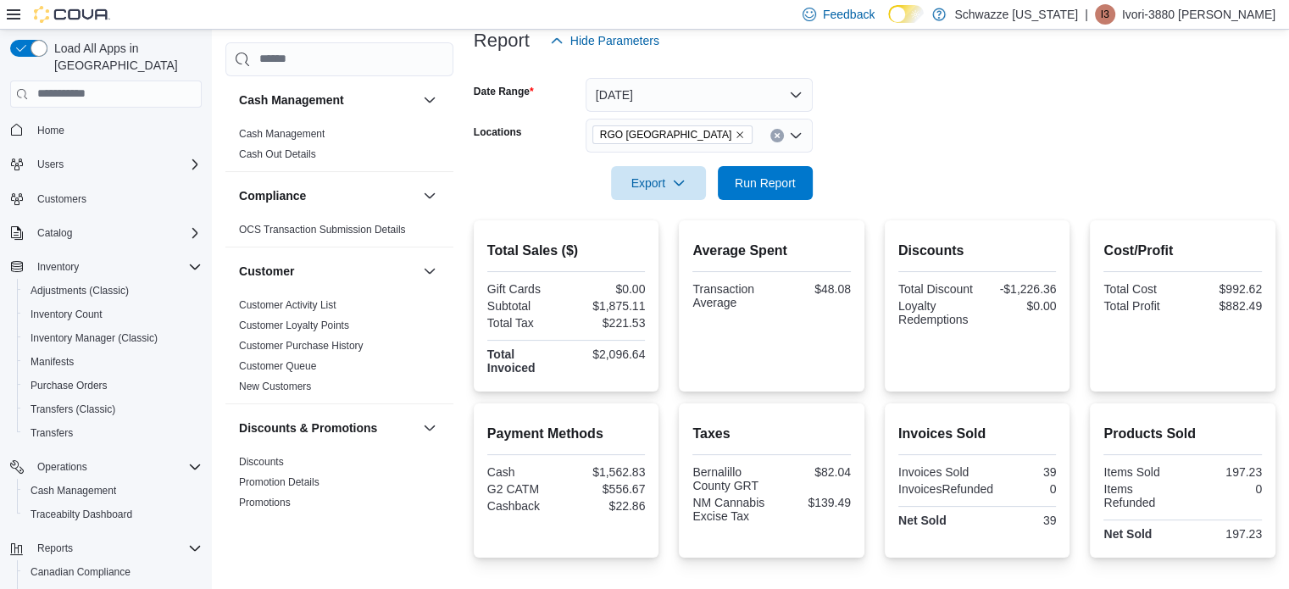
scroll to position [61, 0]
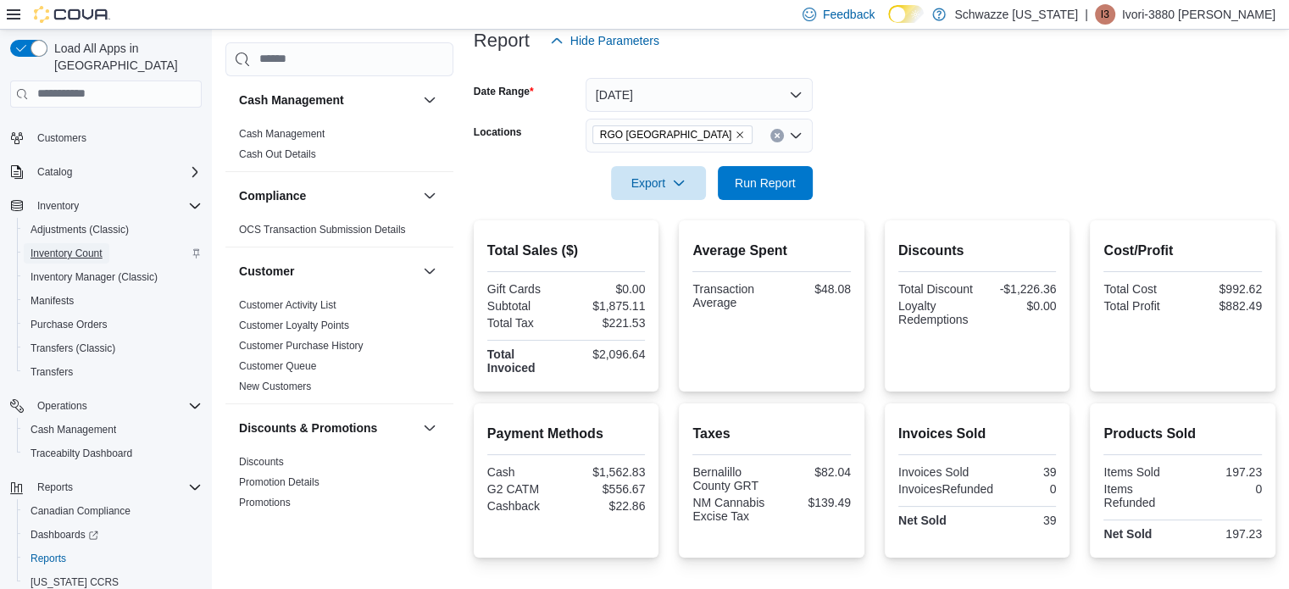
click at [67, 247] on span "Inventory Count" at bounding box center [67, 254] width 72 height 14
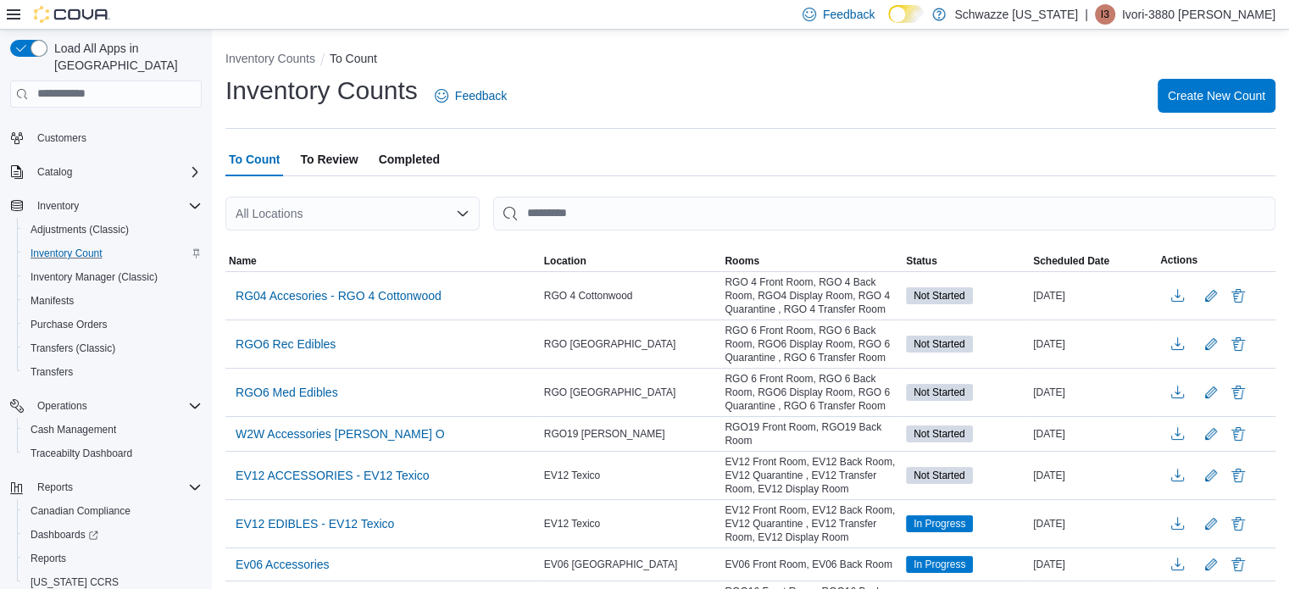
click at [377, 213] on div "All Locations" at bounding box center [352, 214] width 254 height 34
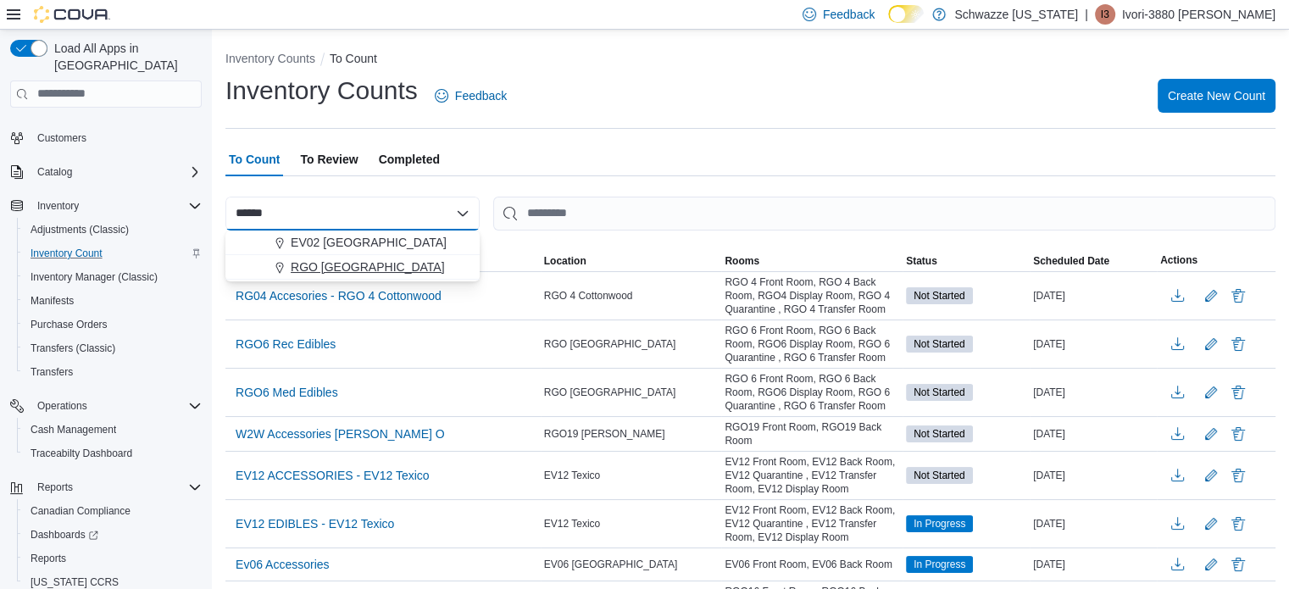
type input "******"
click at [378, 259] on span "RGO [GEOGRAPHIC_DATA]" at bounding box center [368, 266] width 154 height 17
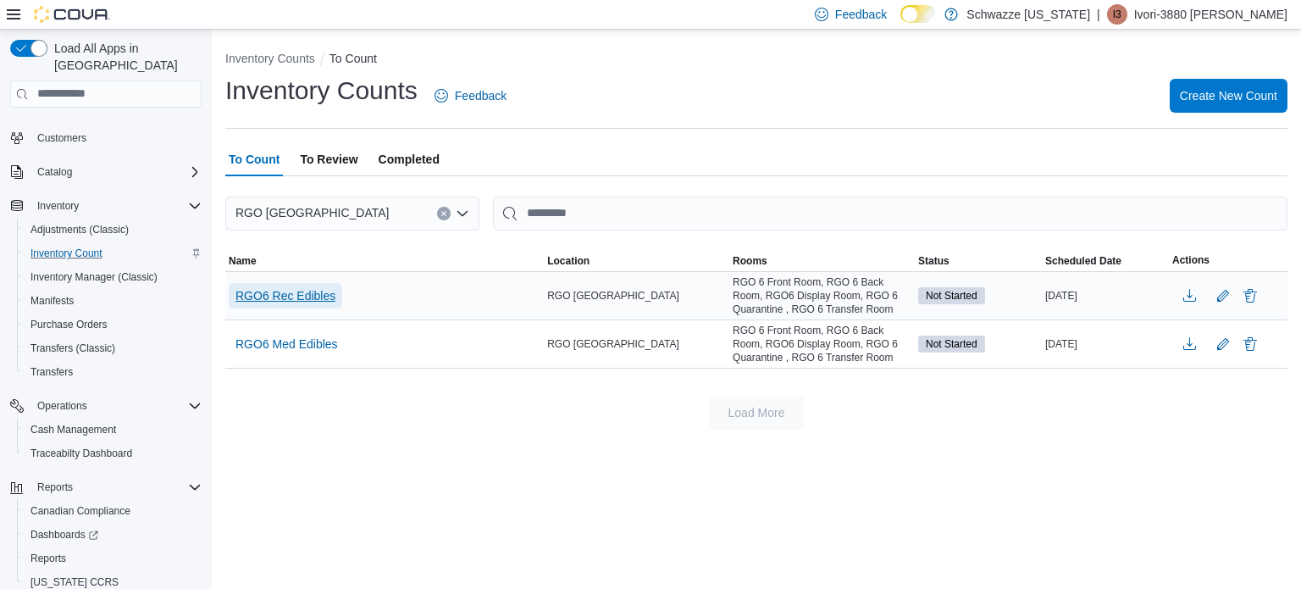
click at [316, 288] on span "RGO6 Rec Edibles" at bounding box center [286, 295] width 100 height 17
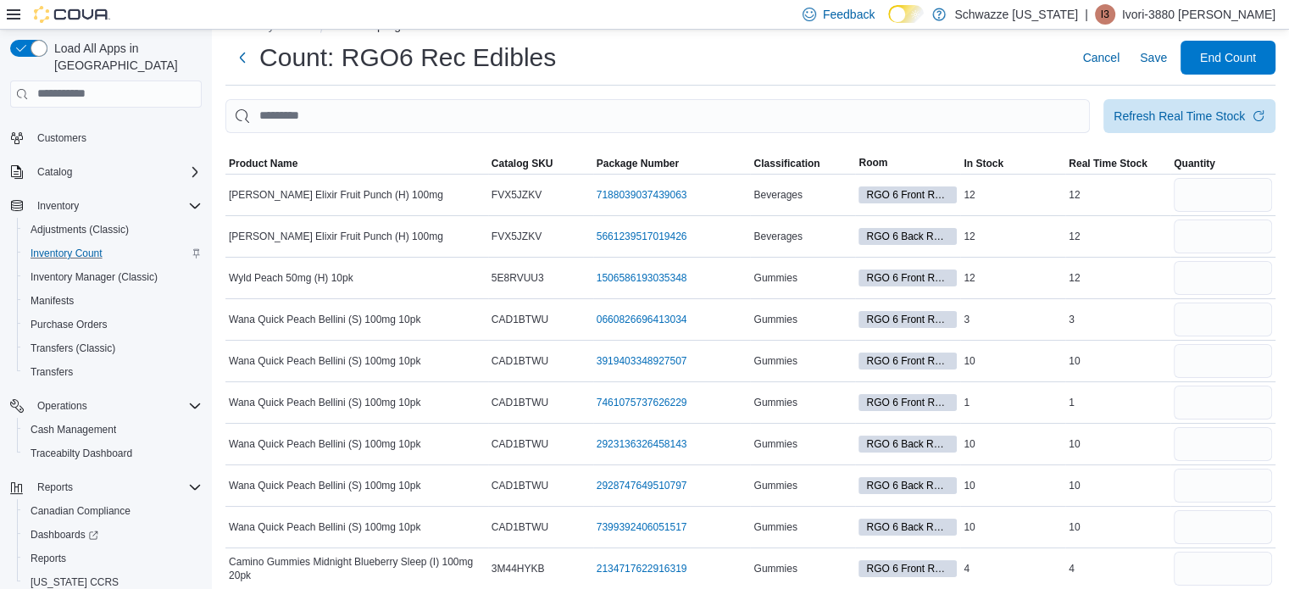
scroll to position [37, 0]
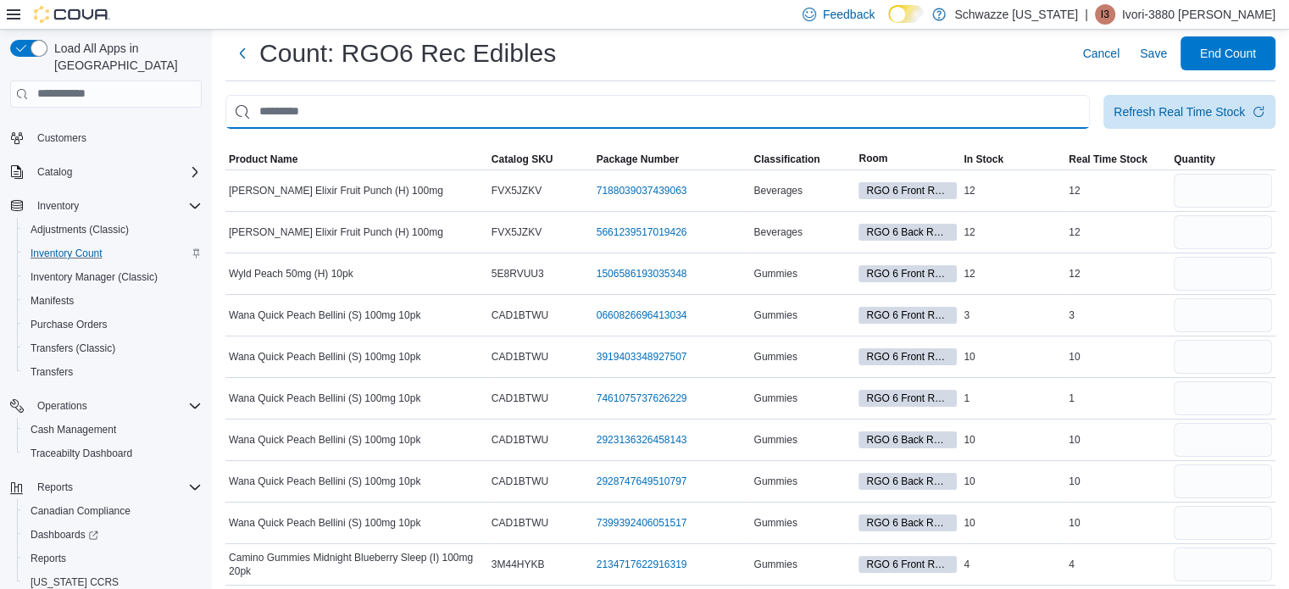
click at [854, 117] on input "This is a search bar. After typing your query, hit enter to filter the results …" at bounding box center [657, 112] width 864 height 34
type input "*****"
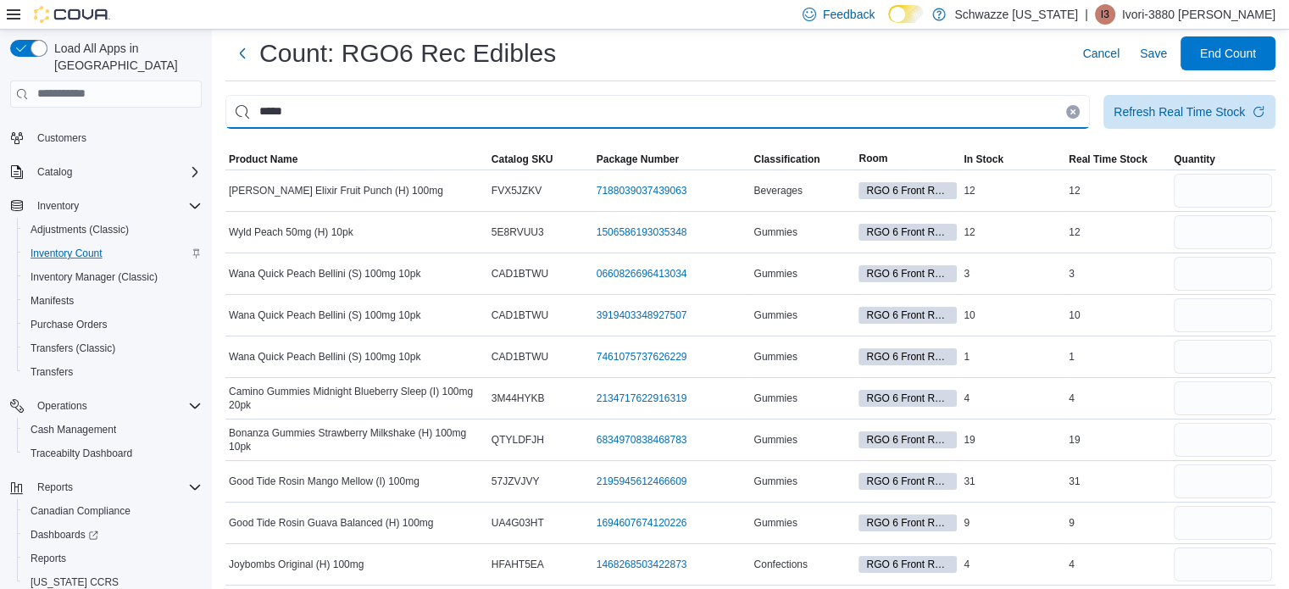
click at [861, 118] on input "*****" at bounding box center [657, 112] width 864 height 34
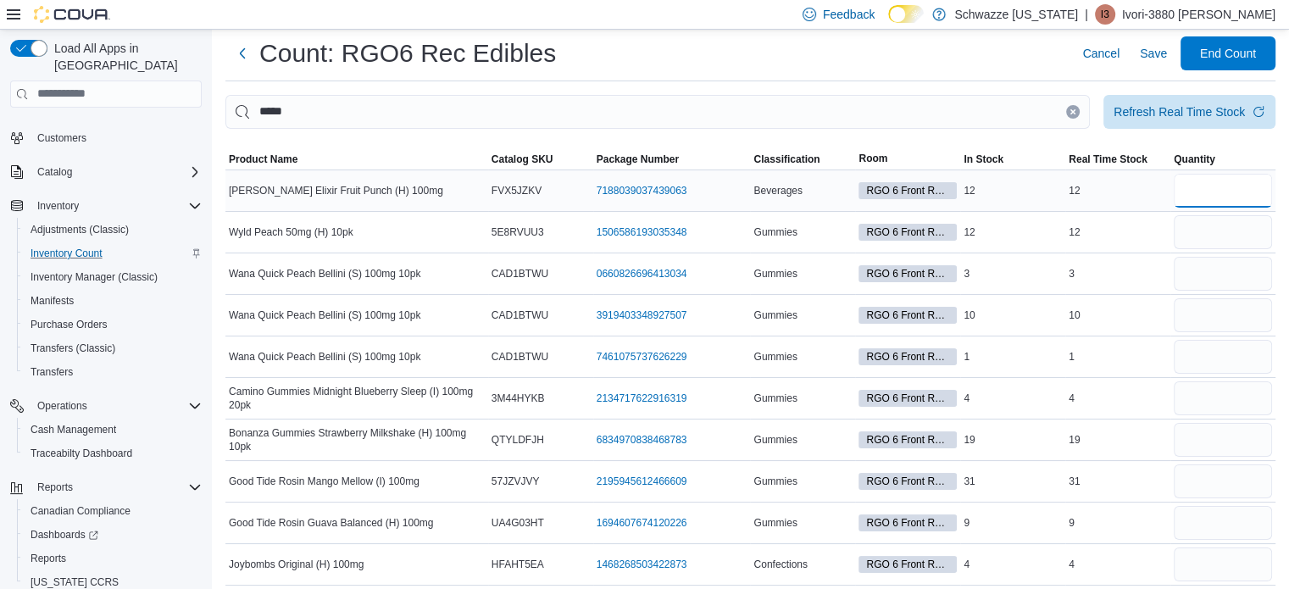
click at [1213, 180] on input "number" at bounding box center [1223, 191] width 98 height 34
click at [1239, 219] on input "number" at bounding box center [1223, 232] width 98 height 34
type input "**"
drag, startPoint x: 1247, startPoint y: 272, endPoint x: 1210, endPoint y: 339, distance: 76.6
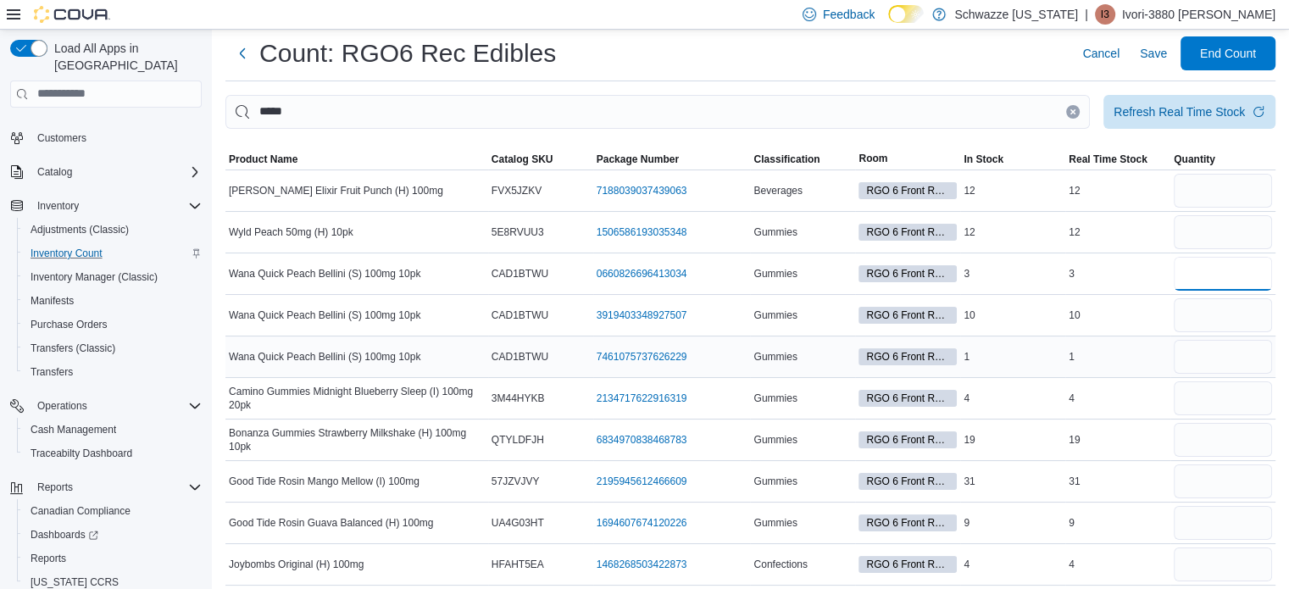
type input "*"
click at [1210, 358] on input "number" at bounding box center [1223, 357] width 98 height 34
type input "*"
click at [1229, 301] on input "number" at bounding box center [1223, 315] width 98 height 34
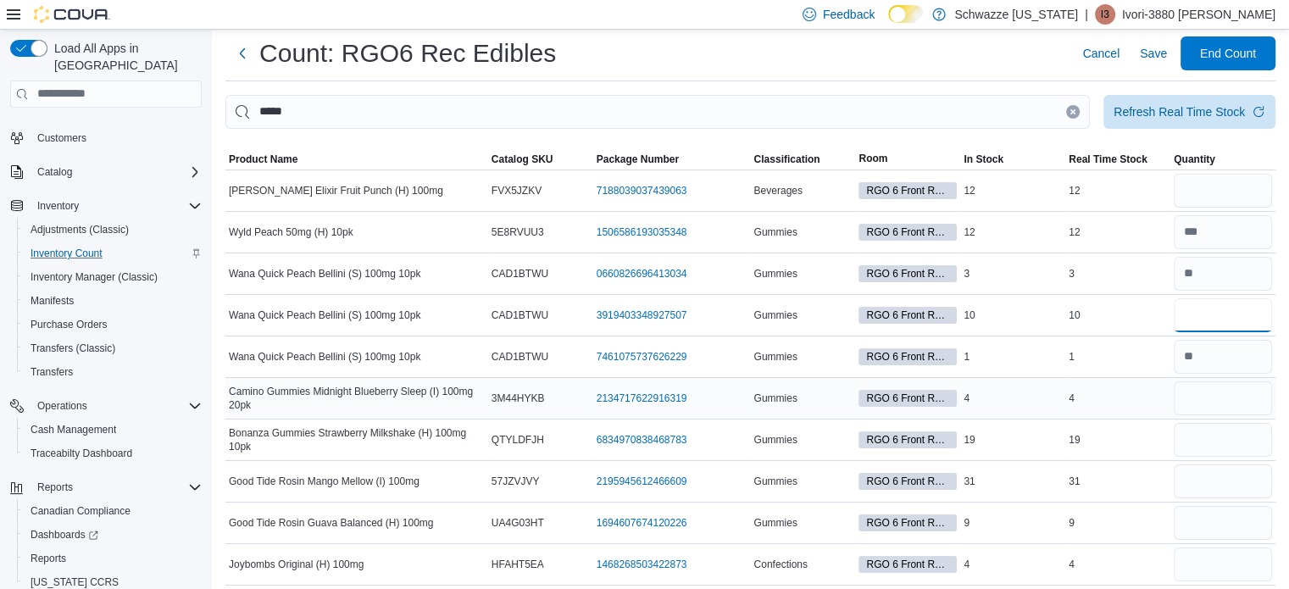
type input "**"
click at [1256, 396] on input "number" at bounding box center [1223, 398] width 98 height 34
click at [1229, 470] on input "number" at bounding box center [1223, 481] width 98 height 34
click at [1249, 389] on input "number" at bounding box center [1223, 398] width 98 height 34
type input "*"
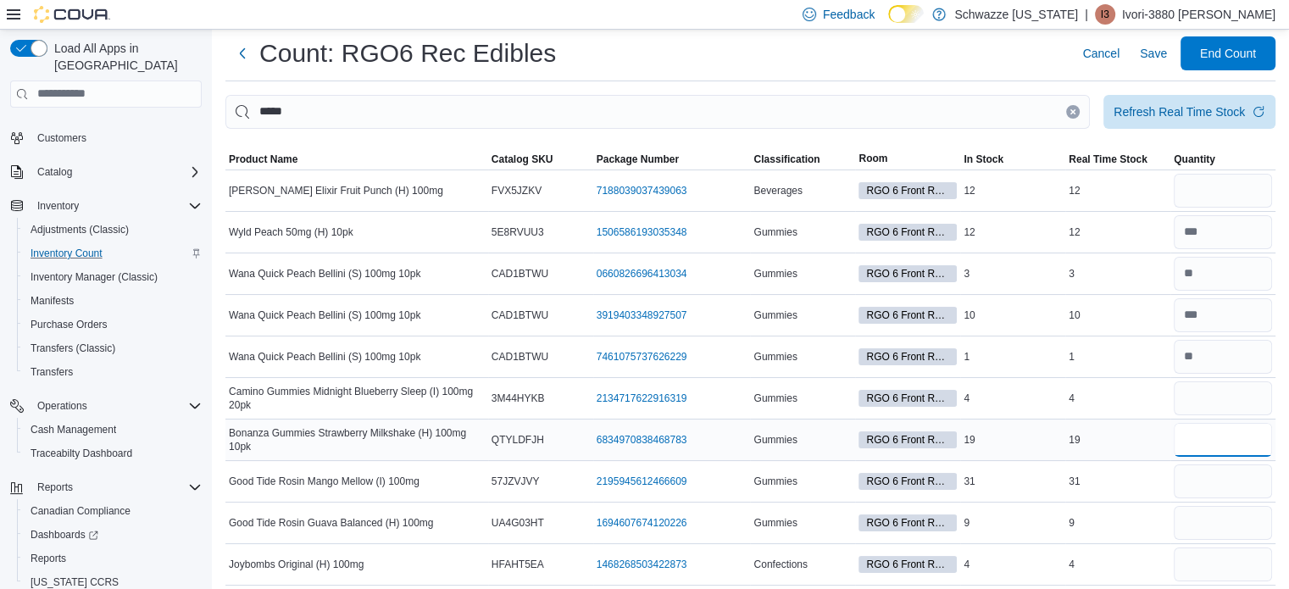
click at [1230, 446] on input "number" at bounding box center [1223, 440] width 98 height 34
type input "**"
click at [1238, 483] on input "number" at bounding box center [1223, 481] width 98 height 34
click at [1218, 531] on input "number" at bounding box center [1223, 523] width 98 height 34
type input "*"
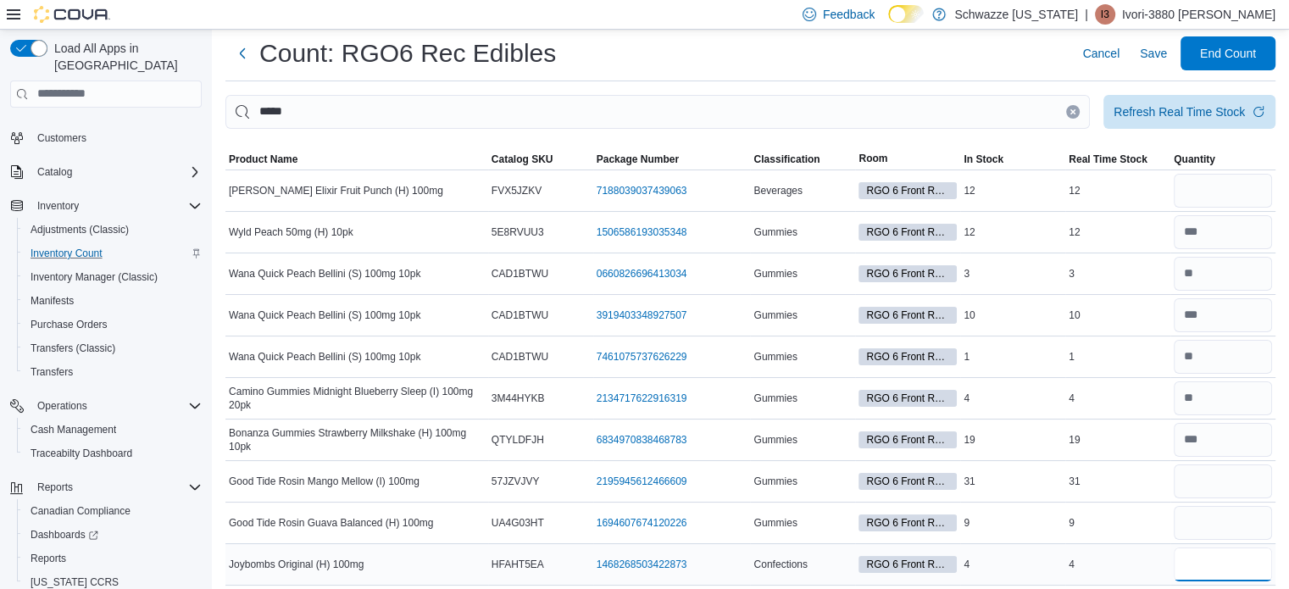
click at [1258, 560] on input "number" at bounding box center [1223, 564] width 98 height 34
type input "*"
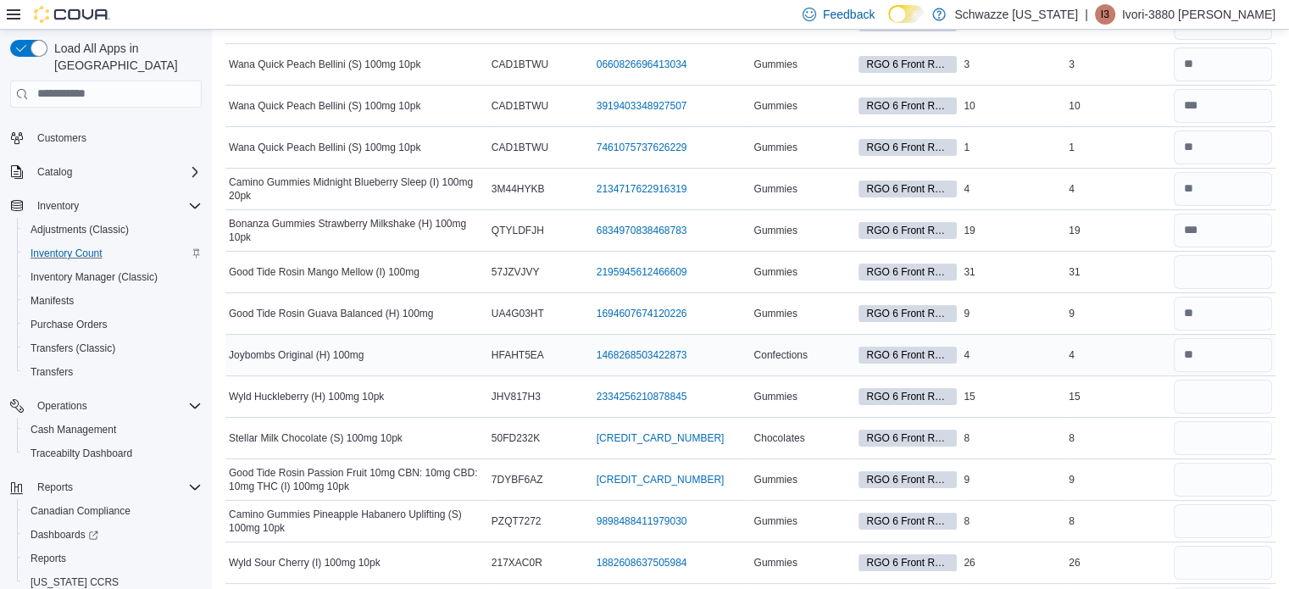
scroll to position [247, 0]
click at [1247, 273] on input "number" at bounding box center [1223, 271] width 98 height 34
type input "**"
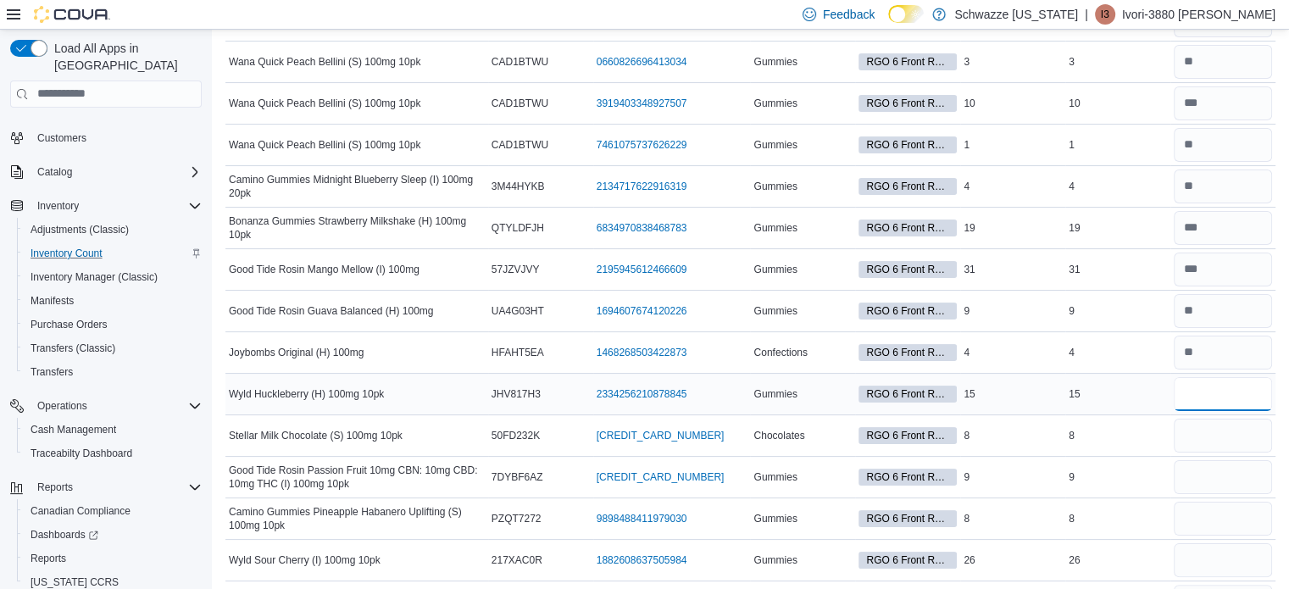
click at [1231, 383] on input "number" at bounding box center [1223, 394] width 98 height 34
click at [1250, 419] on input "number" at bounding box center [1223, 436] width 98 height 34
type input "*"
click at [1250, 389] on input "number" at bounding box center [1223, 394] width 98 height 34
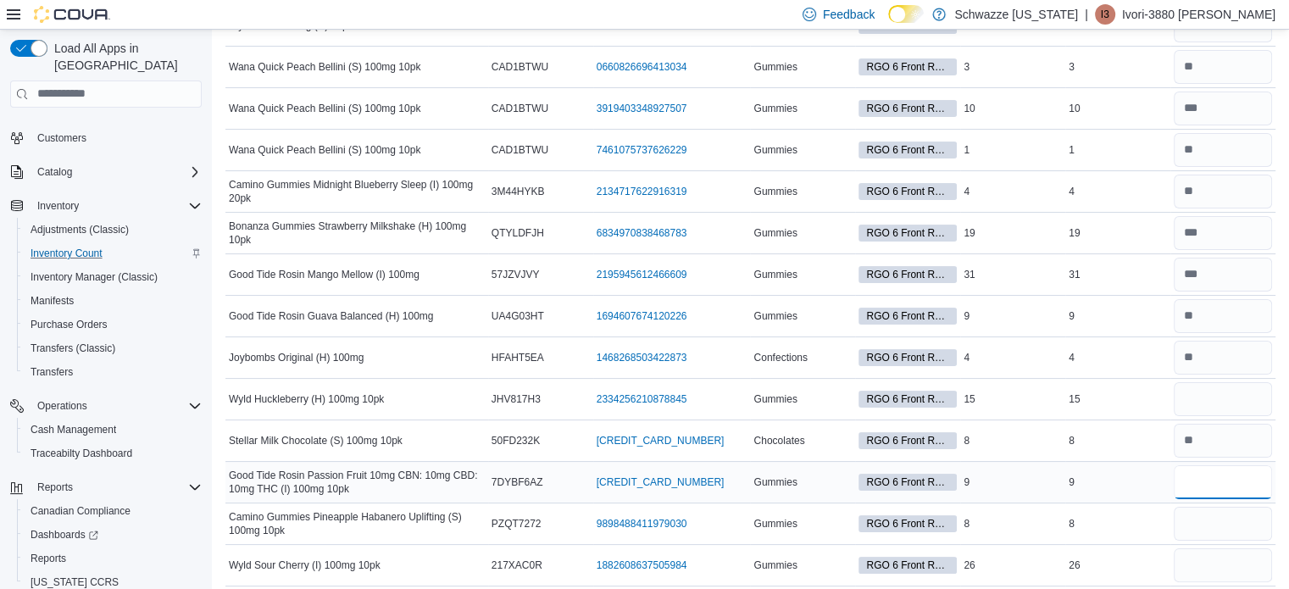
click at [1263, 473] on input "number" at bounding box center [1223, 482] width 98 height 34
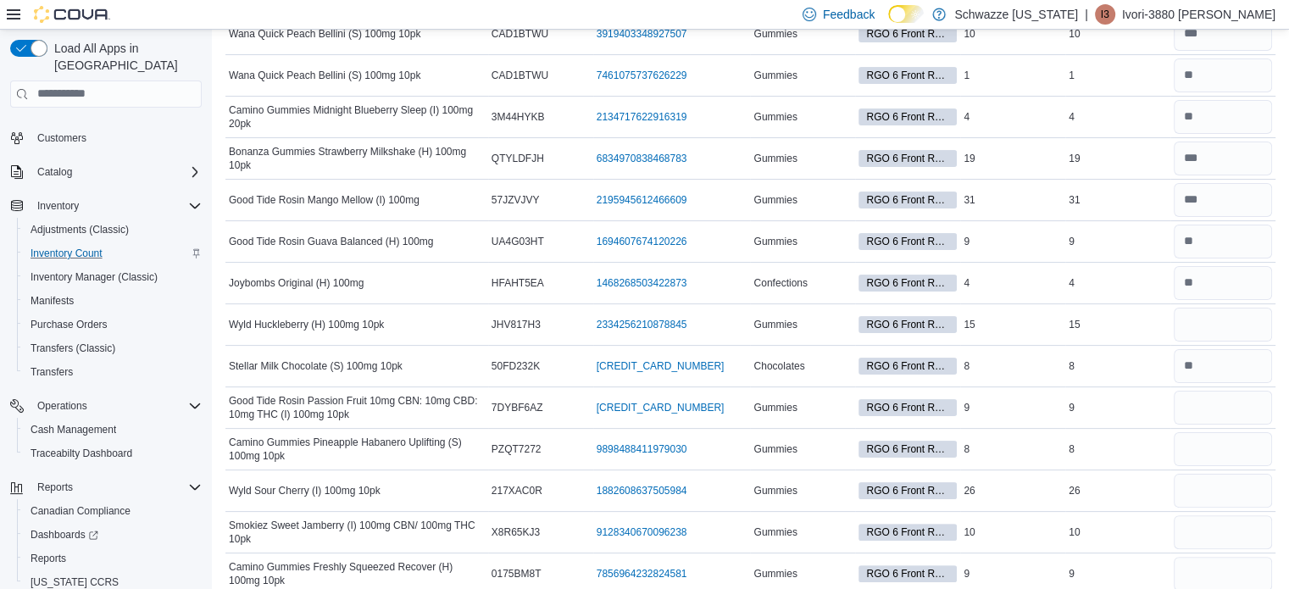
scroll to position [319, 0]
click at [1240, 402] on input "number" at bounding box center [1223, 408] width 98 height 34
type input "*"
click at [1232, 446] on input "number" at bounding box center [1223, 449] width 98 height 34
type input "*"
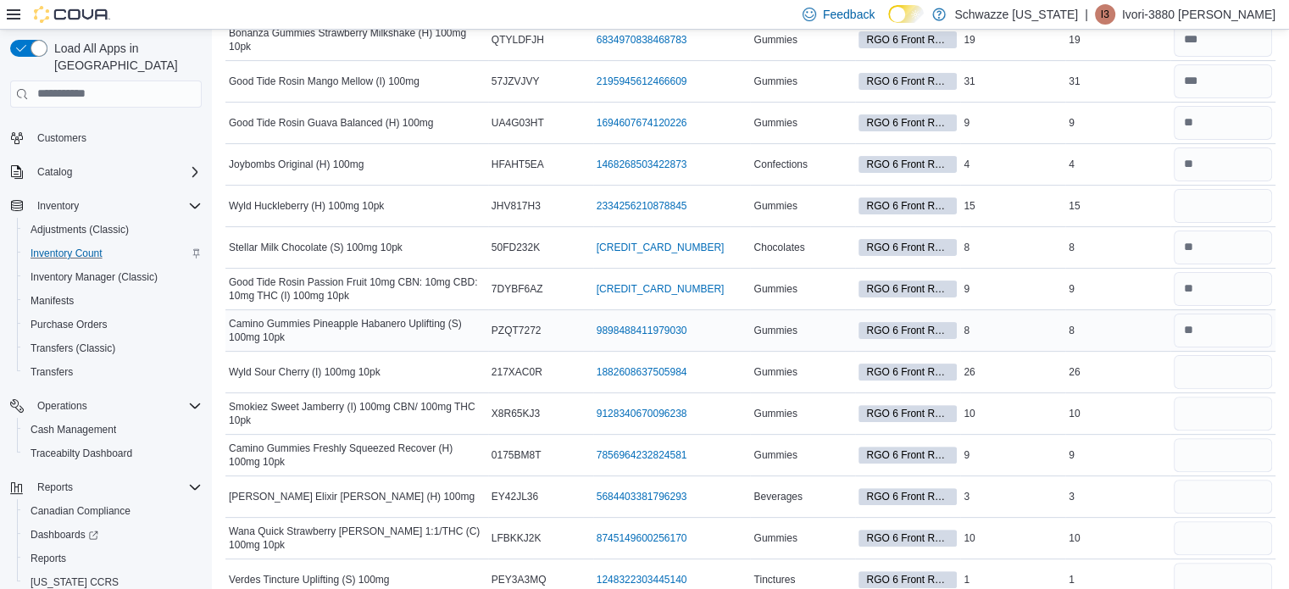
scroll to position [458, 0]
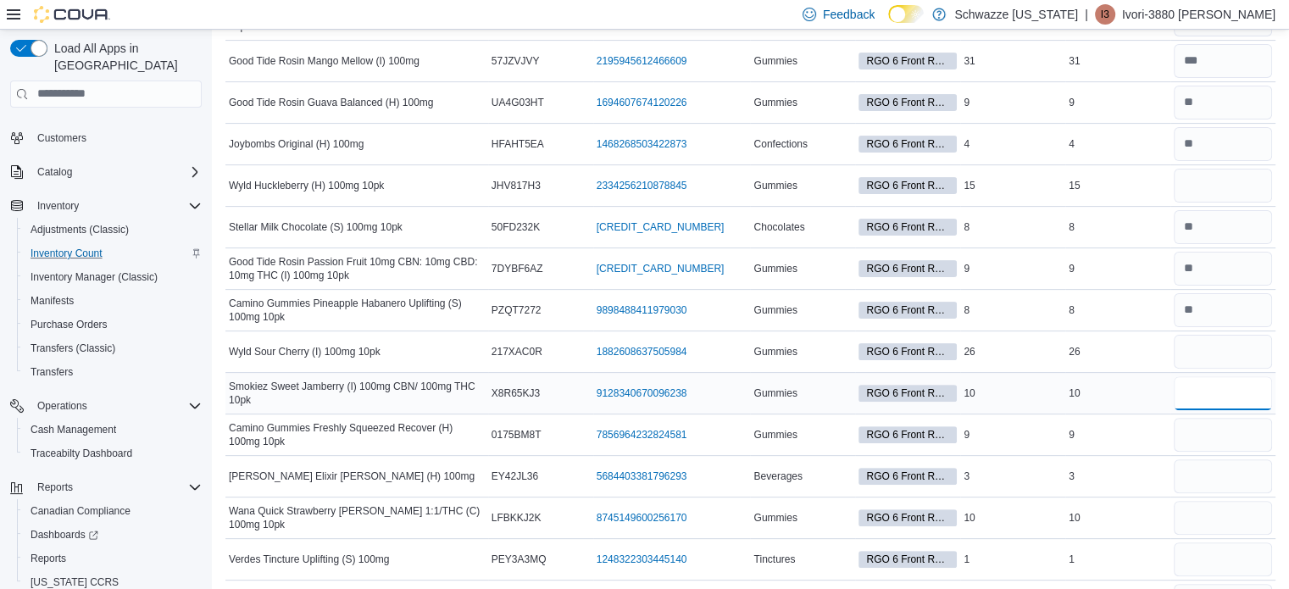
click at [1212, 394] on input "number" at bounding box center [1223, 393] width 98 height 34
type input "**"
click at [1230, 348] on input "number" at bounding box center [1223, 352] width 98 height 34
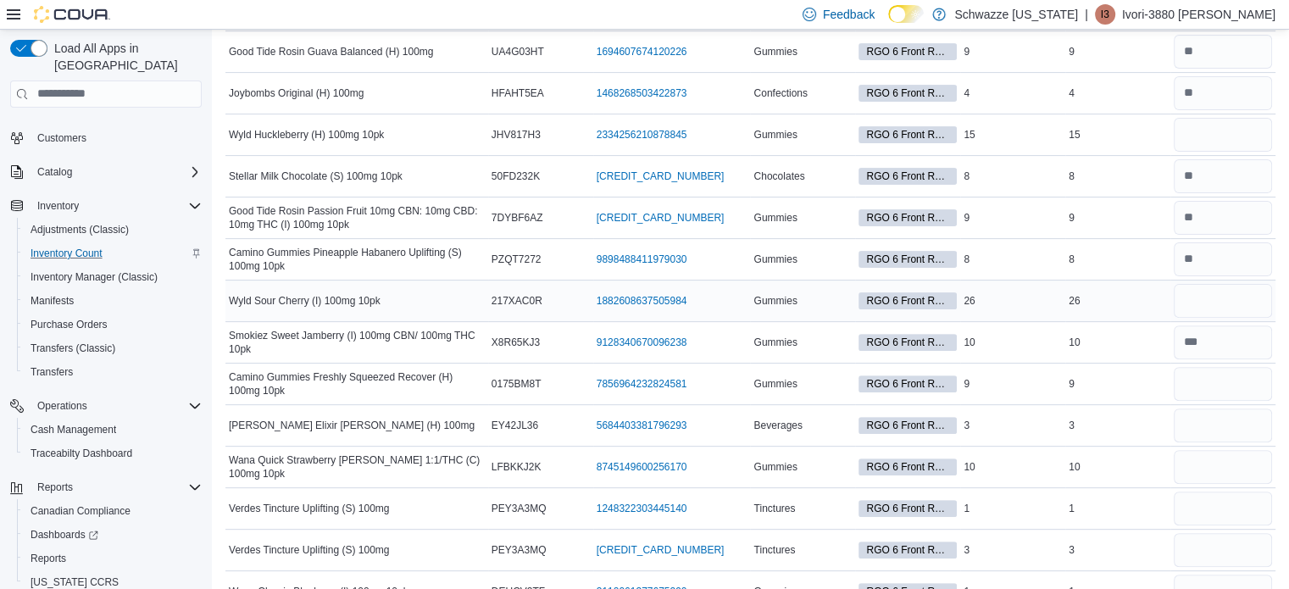
scroll to position [509, 0]
click at [1230, 379] on input "number" at bounding box center [1223, 383] width 98 height 34
type input "*"
click at [1230, 418] on input "number" at bounding box center [1223, 425] width 98 height 34
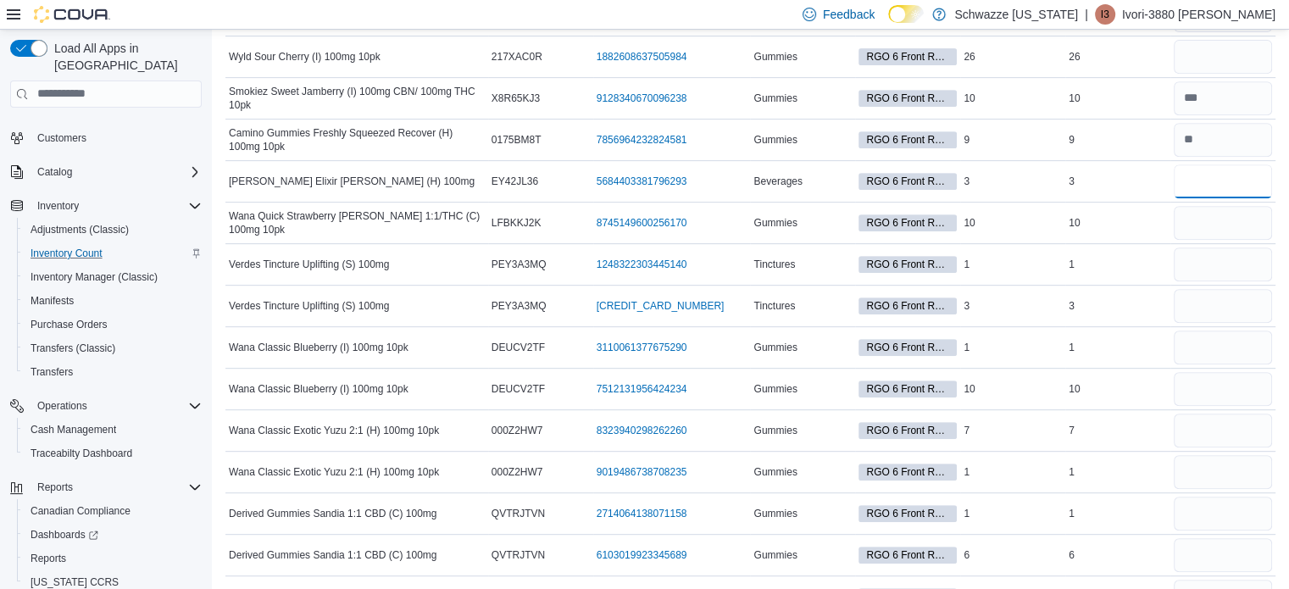
scroll to position [752, 0]
click at [1232, 230] on input "number" at bounding box center [1223, 224] width 98 height 34
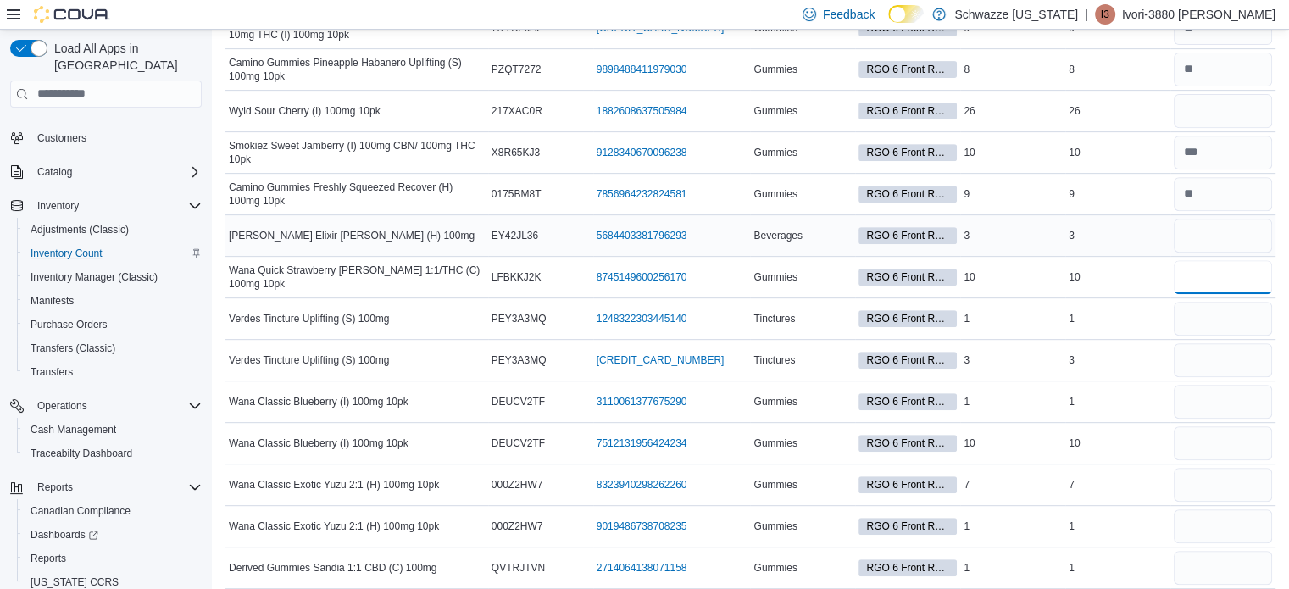
scroll to position [698, 0]
type input "**"
click at [1230, 114] on input "number" at bounding box center [1223, 111] width 98 height 34
type input "**"
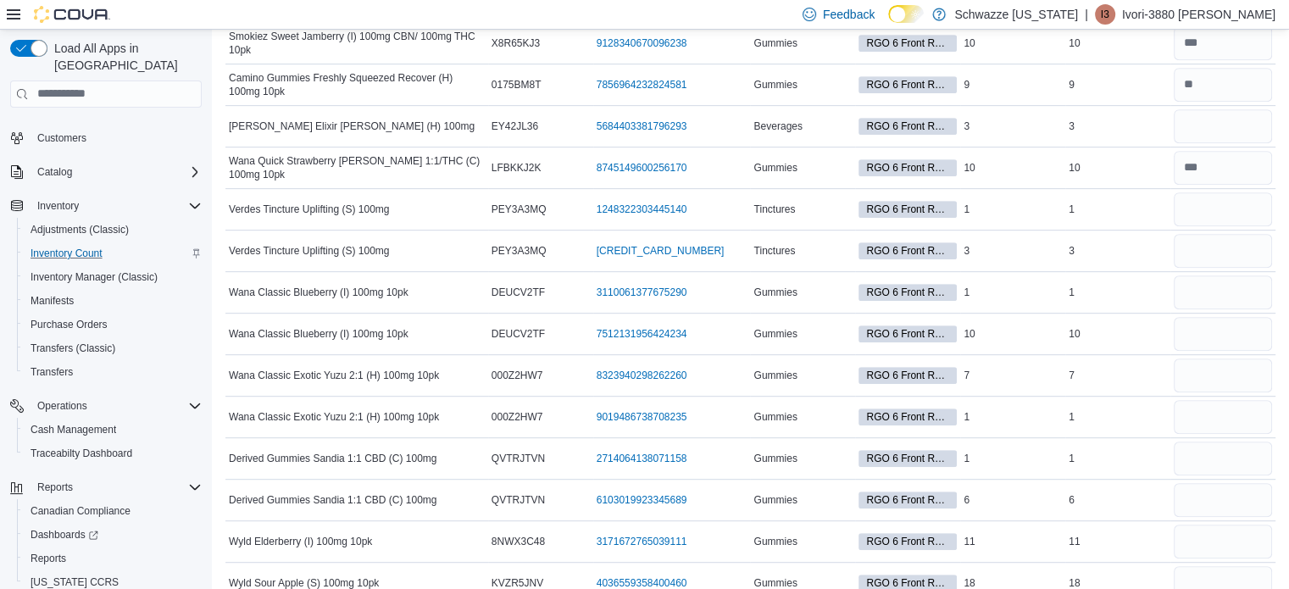
scroll to position [807, 0]
click at [1217, 207] on input "number" at bounding box center [1223, 210] width 98 height 34
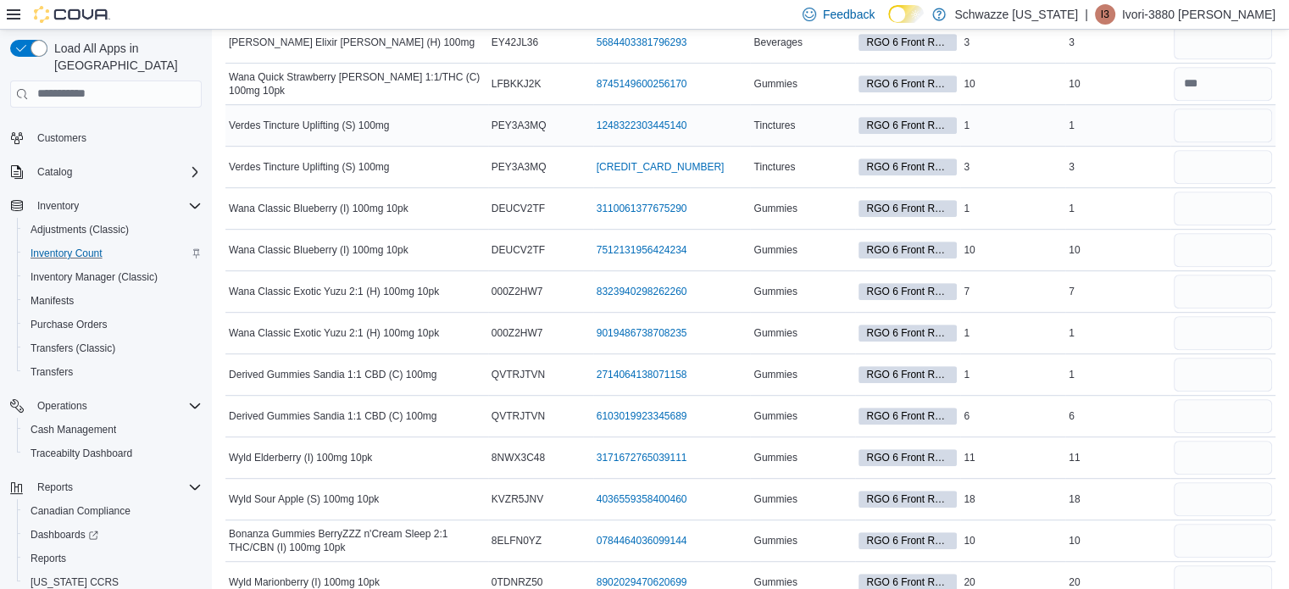
scroll to position [891, 0]
click at [1244, 135] on input "number" at bounding box center [1223, 125] width 98 height 34
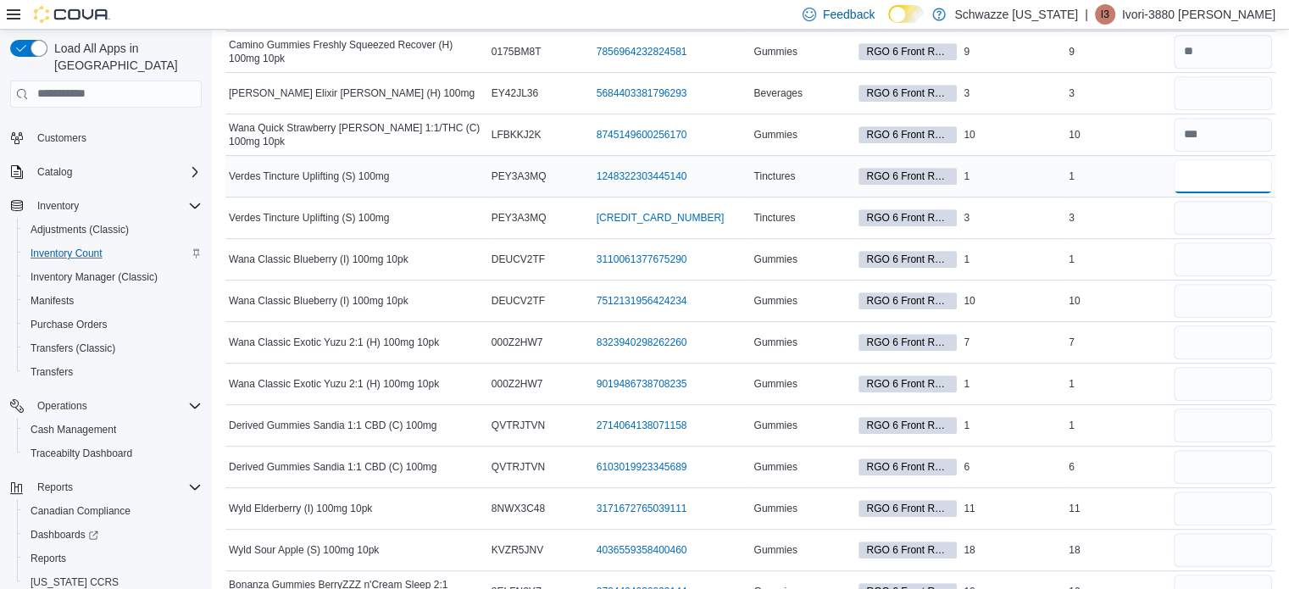
click at [1259, 168] on input "number" at bounding box center [1223, 176] width 98 height 34
type input "*"
click at [1272, 206] on input "number" at bounding box center [1223, 218] width 98 height 34
type input "*"
click at [1253, 248] on input "number" at bounding box center [1223, 259] width 98 height 34
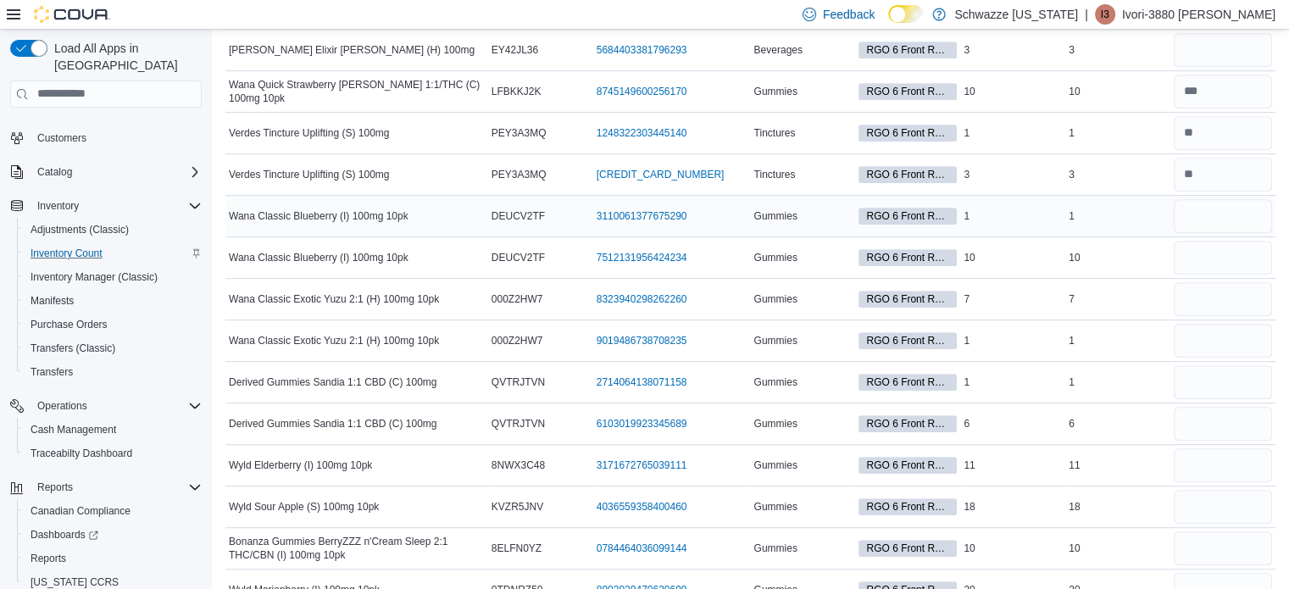
scroll to position [881, 0]
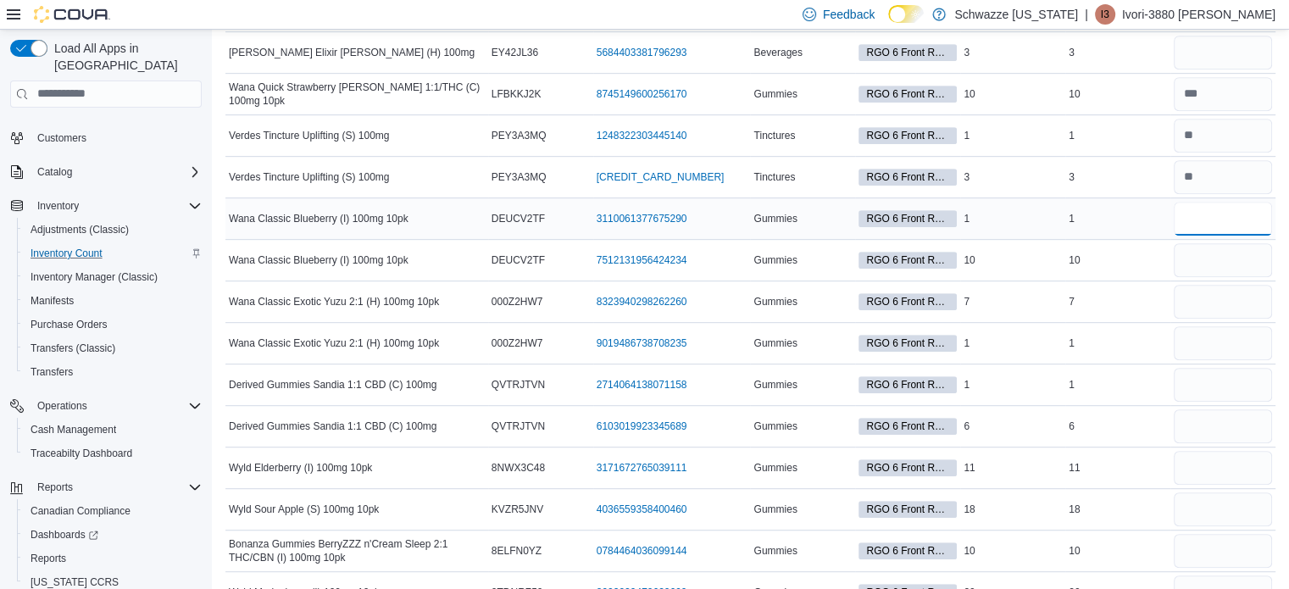
click at [1212, 209] on input "number" at bounding box center [1223, 219] width 98 height 34
type input "*"
click at [1221, 247] on input "number" at bounding box center [1223, 260] width 98 height 34
type input "**"
click at [1224, 285] on input "number" at bounding box center [1223, 302] width 98 height 34
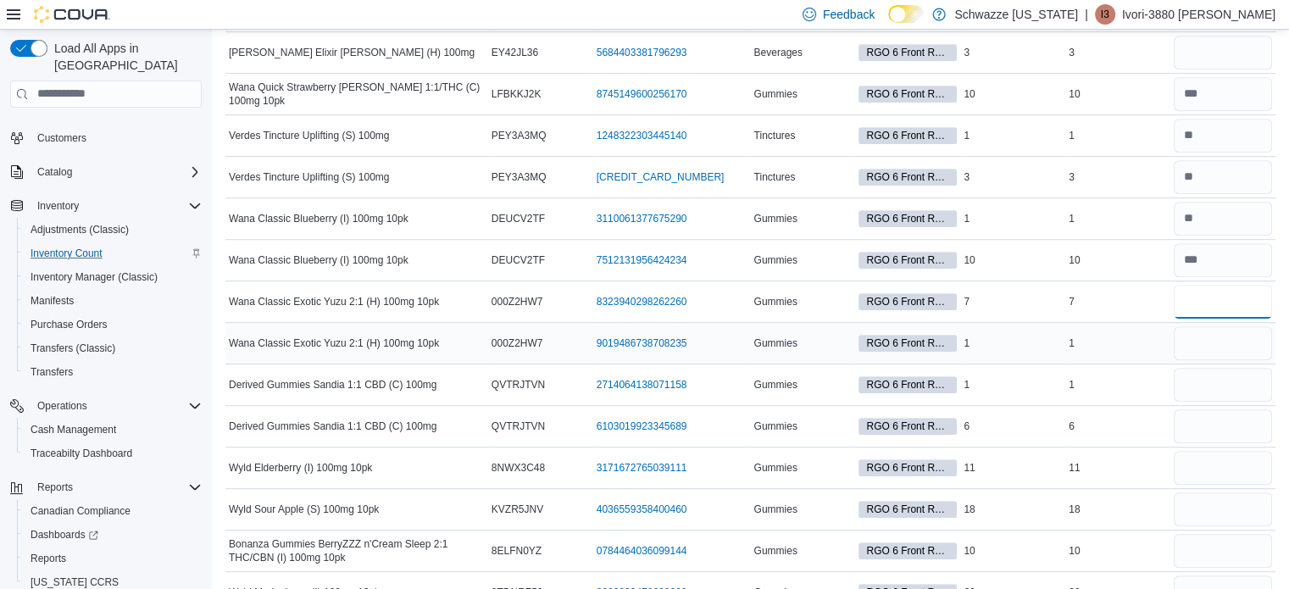
type input "*"
click at [1210, 349] on input "number" at bounding box center [1223, 343] width 98 height 34
drag, startPoint x: 1210, startPoint y: 349, endPoint x: 1218, endPoint y: 406, distance: 57.3
click at [1234, 406] on div at bounding box center [1222, 426] width 105 height 41
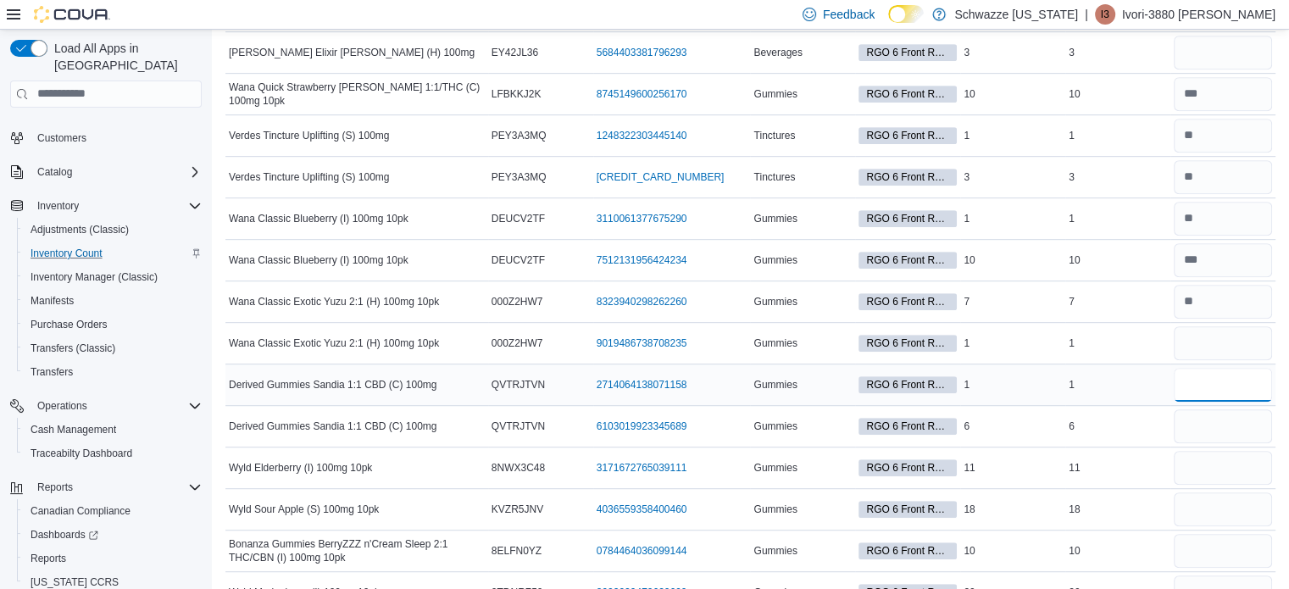
click at [1232, 386] on input "number" at bounding box center [1223, 385] width 98 height 34
click at [1239, 425] on input "number" at bounding box center [1223, 426] width 98 height 34
type input "*"
click at [1267, 380] on input "number" at bounding box center [1223, 385] width 98 height 34
type input "*"
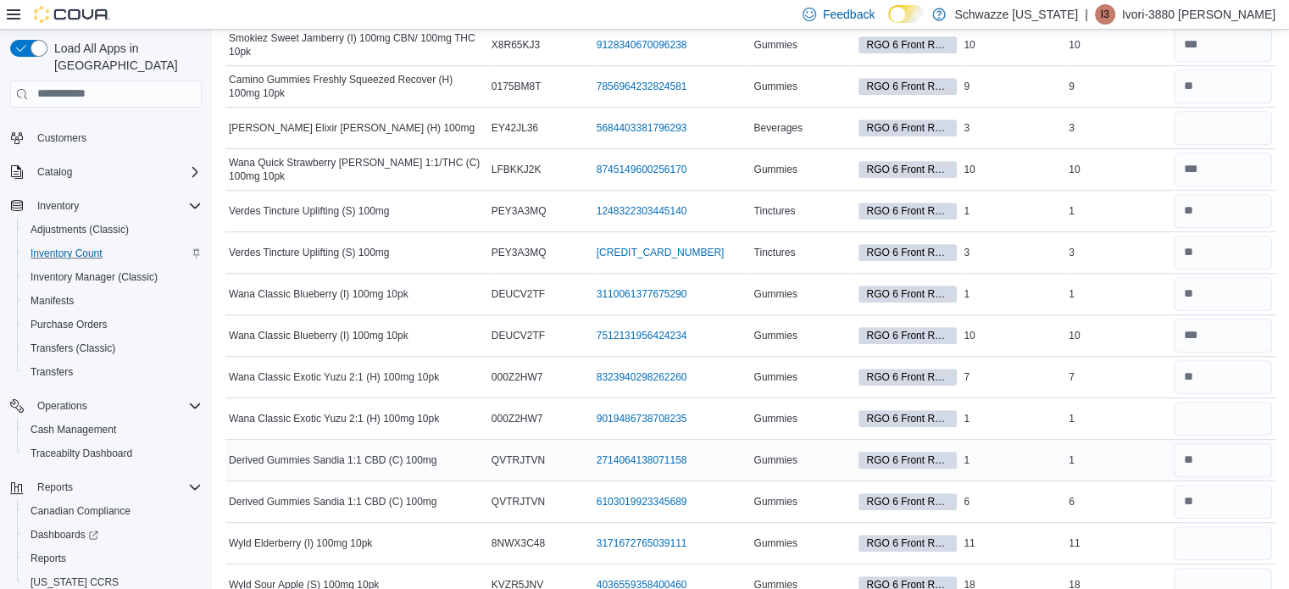
scroll to position [807, 0]
click at [1211, 139] on input "number" at bounding box center [1223, 127] width 98 height 34
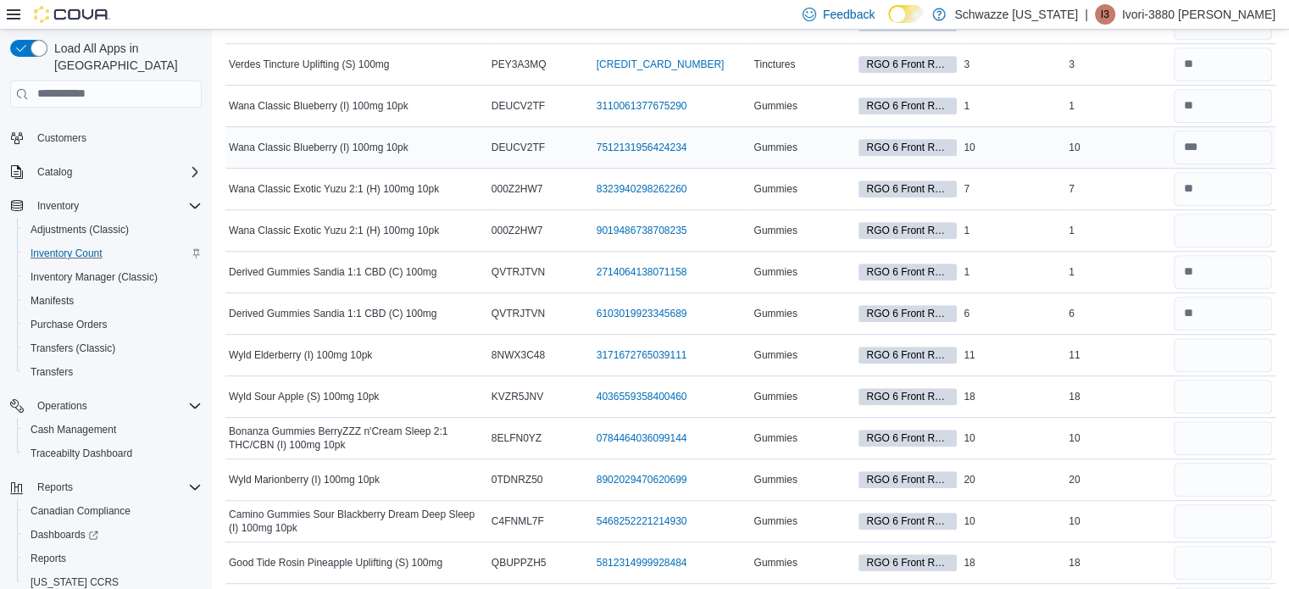
scroll to position [1003, 0]
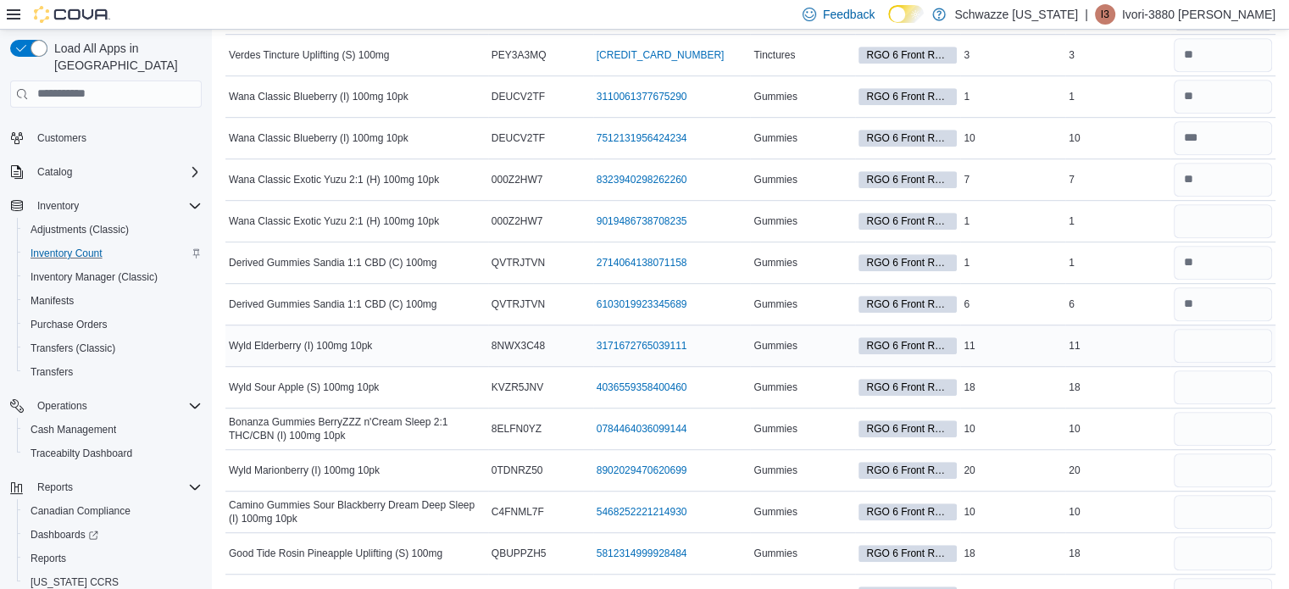
type input "*"
click at [1230, 331] on input "number" at bounding box center [1223, 346] width 98 height 34
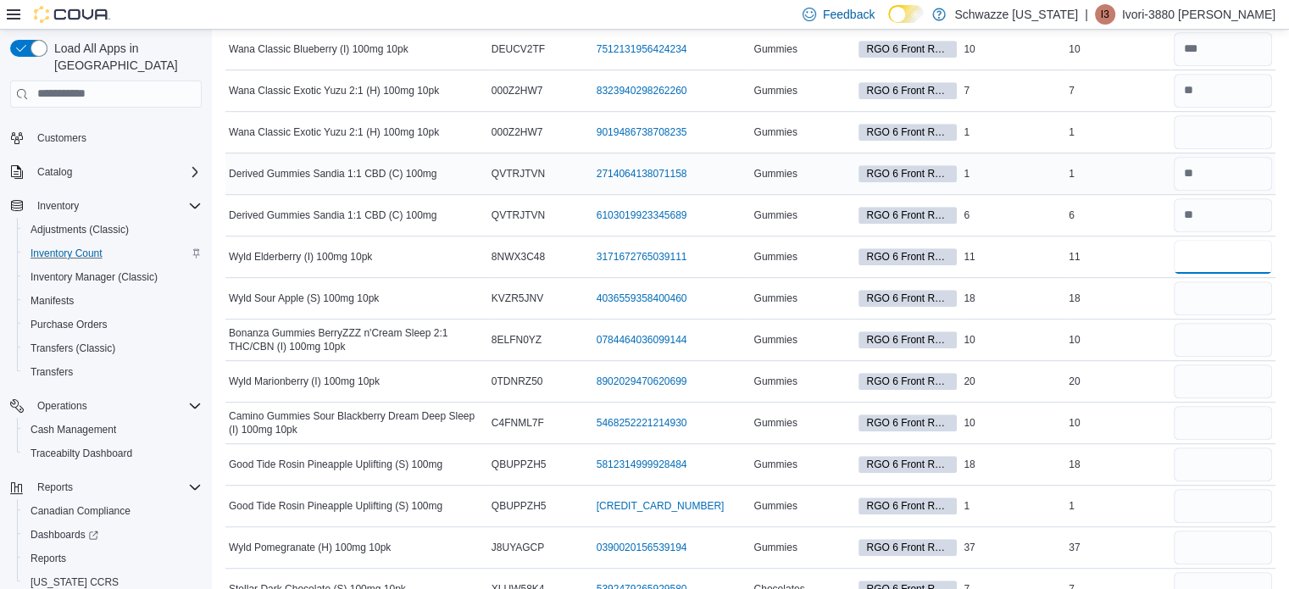
scroll to position [1106, 0]
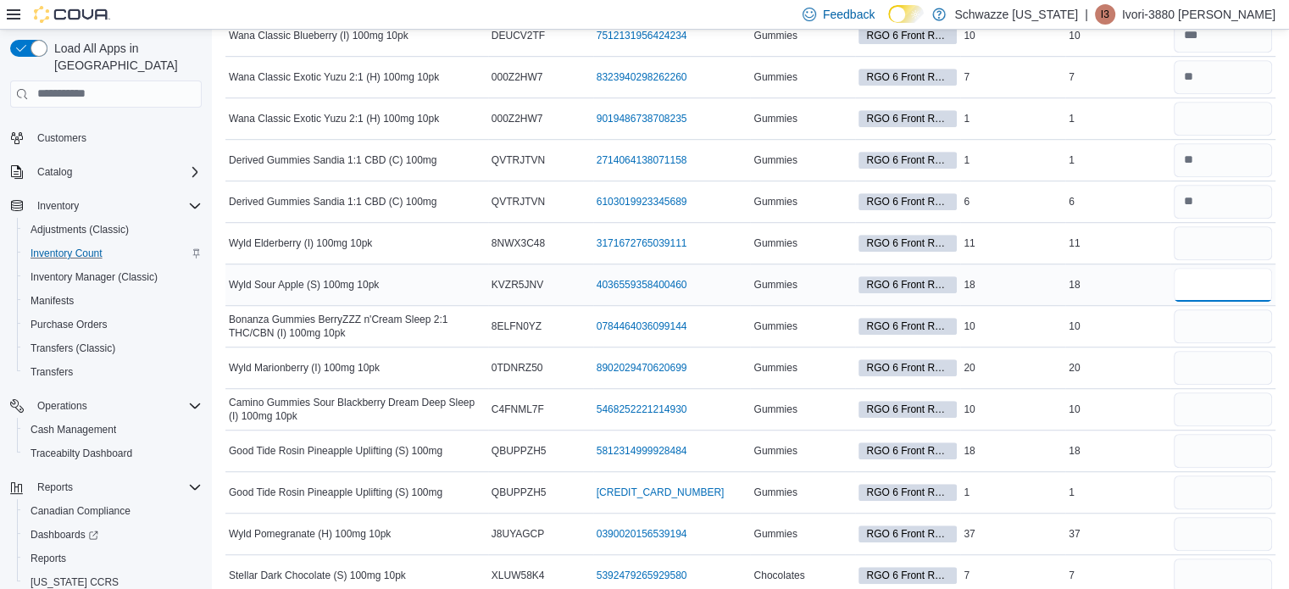
click at [1233, 284] on input "number" at bounding box center [1223, 285] width 98 height 34
type input "**"
click at [1223, 408] on input "number" at bounding box center [1223, 409] width 98 height 34
click at [1223, 408] on input "**" at bounding box center [1223, 409] width 98 height 34
type input "**"
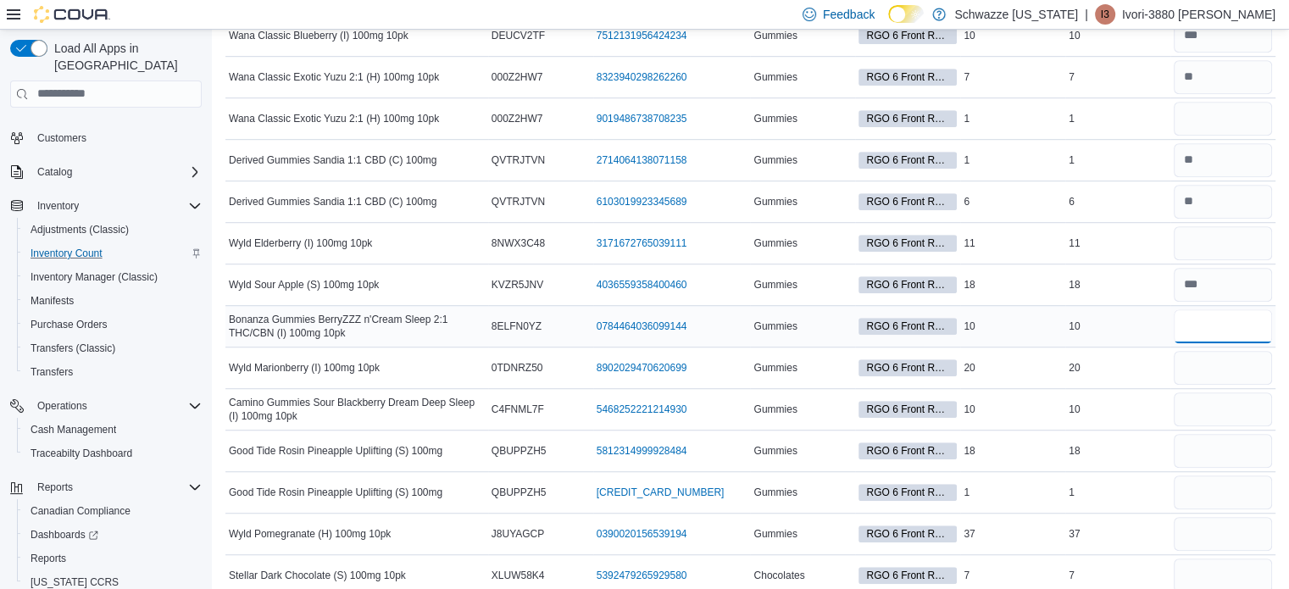
click at [1263, 312] on input "number" at bounding box center [1223, 326] width 98 height 34
drag, startPoint x: 1263, startPoint y: 312, endPoint x: 1207, endPoint y: 423, distance: 124.3
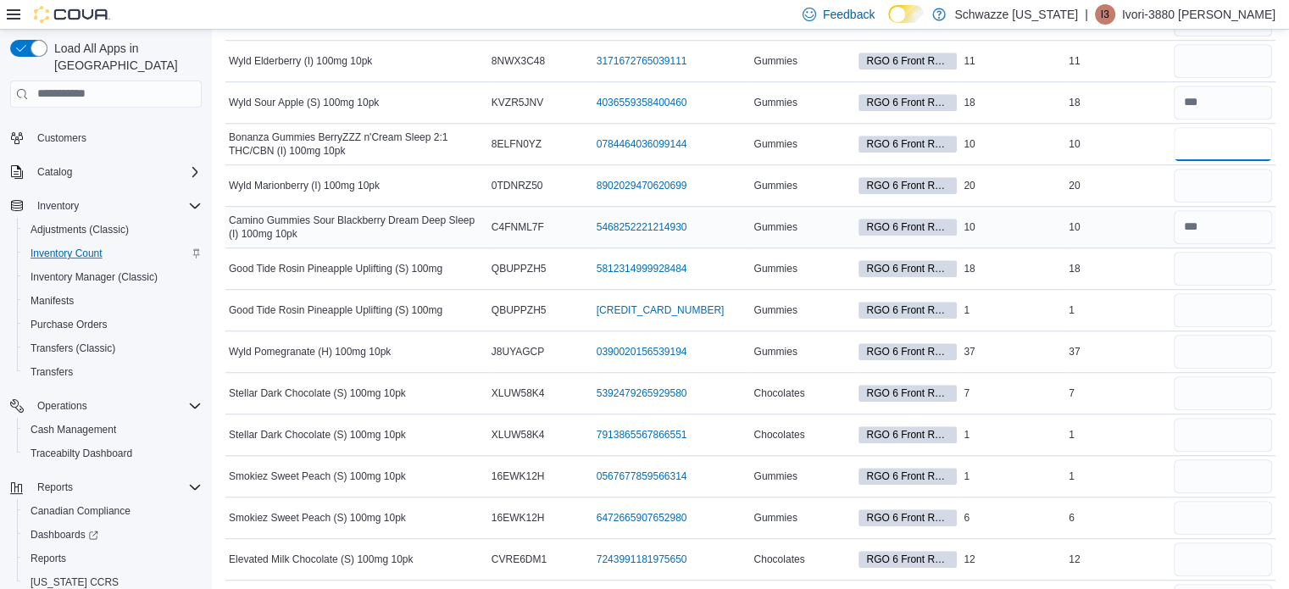
scroll to position [1301, 0]
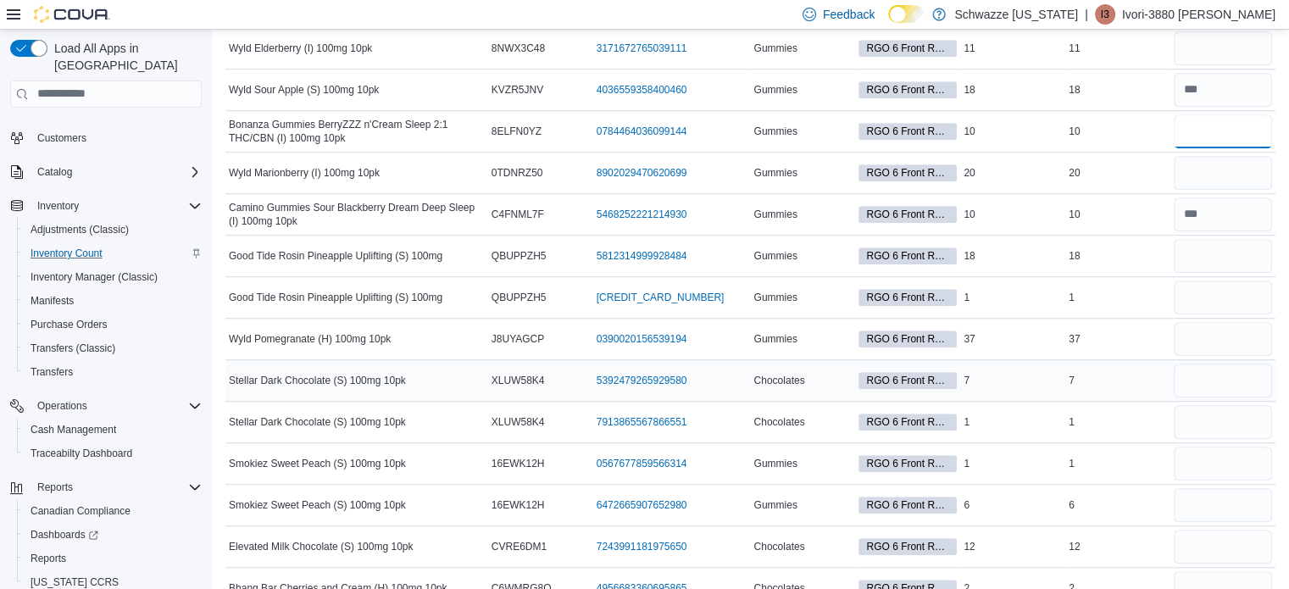
type input "**"
click at [1249, 366] on input "number" at bounding box center [1223, 381] width 98 height 34
